Goal: Navigation & Orientation: Find specific page/section

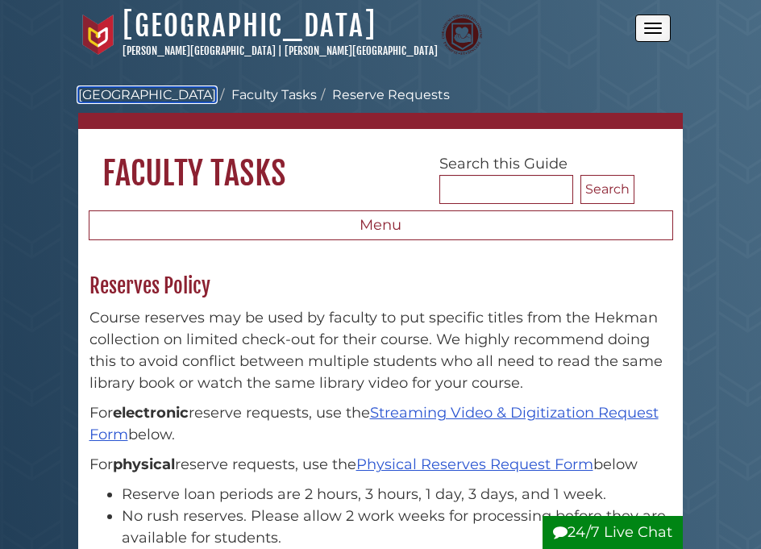
click at [155, 94] on link "[GEOGRAPHIC_DATA]" at bounding box center [147, 94] width 138 height 15
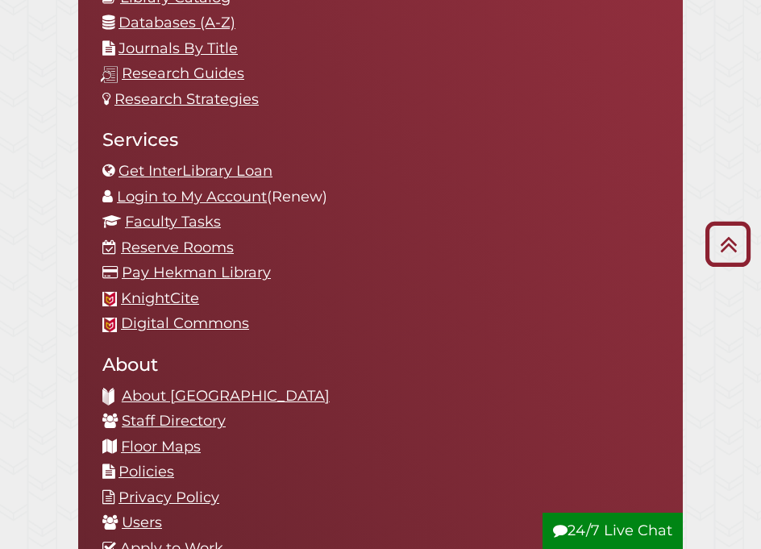
scroll to position [1994, 0]
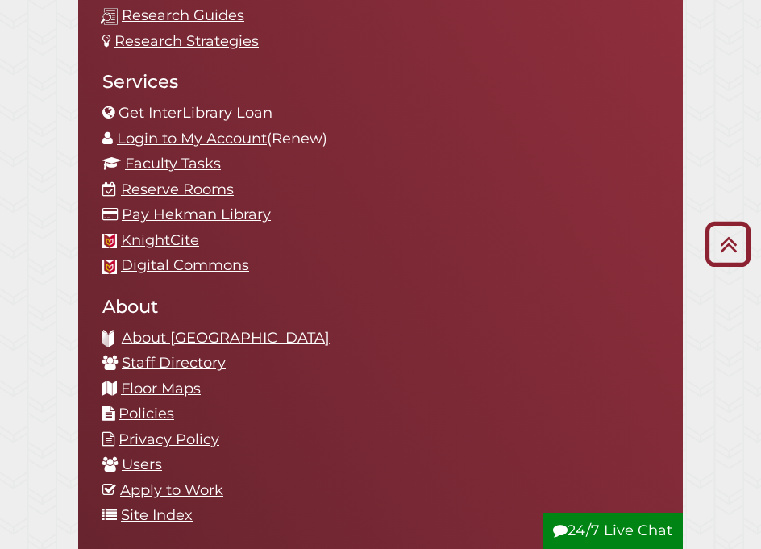
scroll to position [2251, 0]
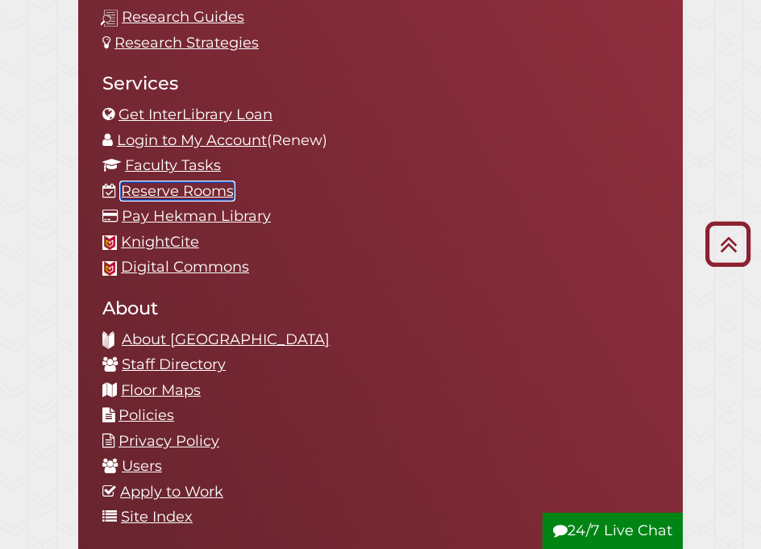
click at [151, 182] on link "Reserve Rooms" at bounding box center [177, 191] width 113 height 18
